Goal: Information Seeking & Learning: Learn about a topic

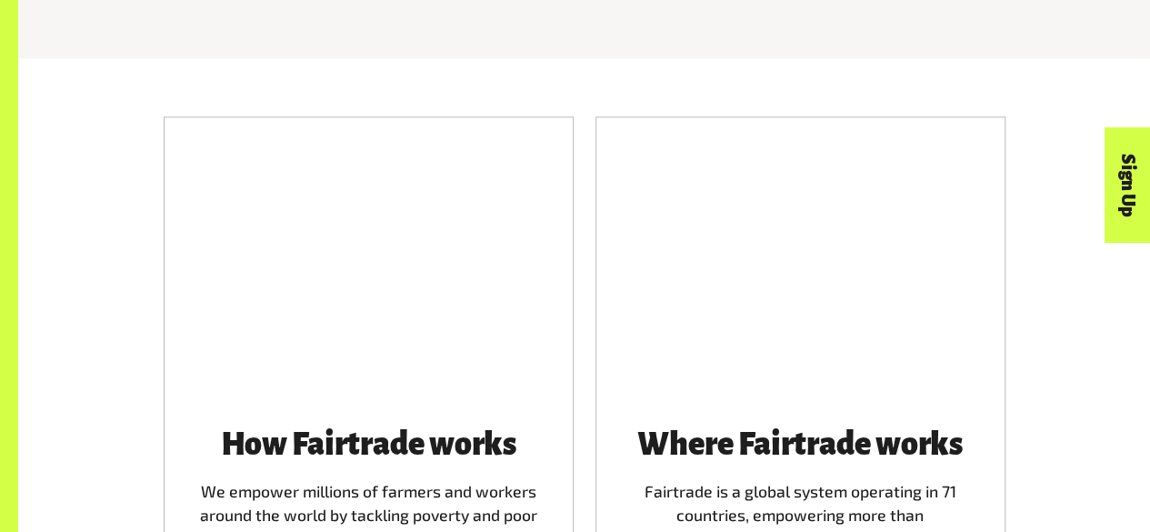
scroll to position [898, 0]
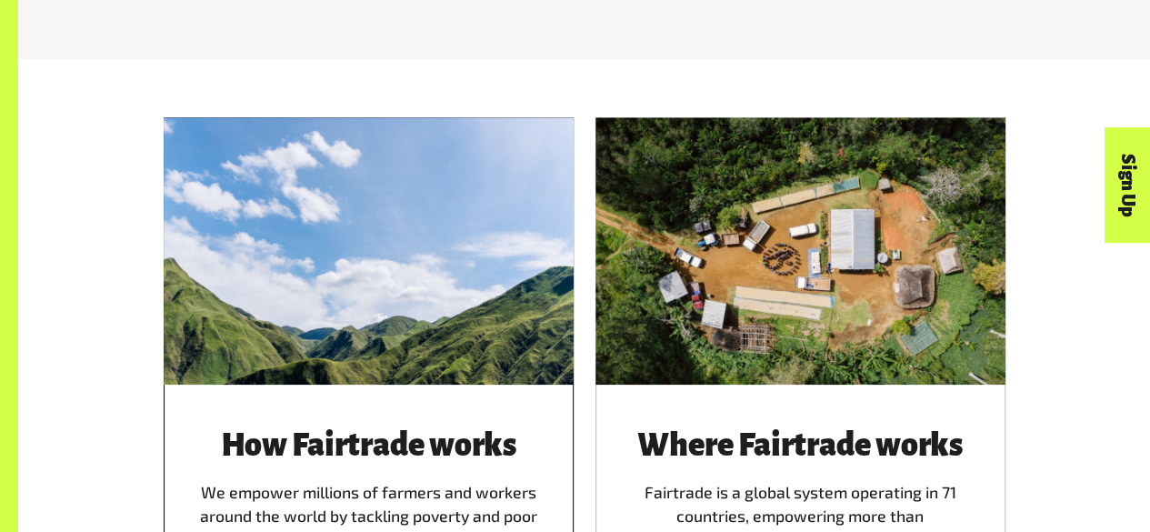
click at [400, 446] on h3 "How Fairtrade works" at bounding box center [369, 445] width 366 height 35
